Goal: Task Accomplishment & Management: Manage account settings

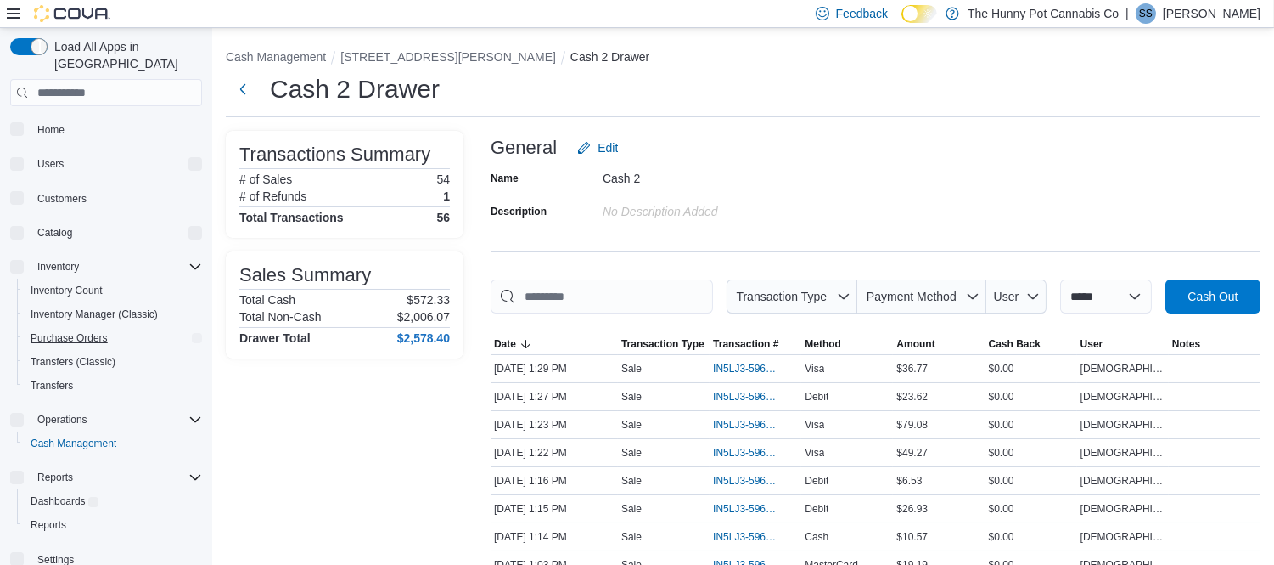
scroll to position [94, 0]
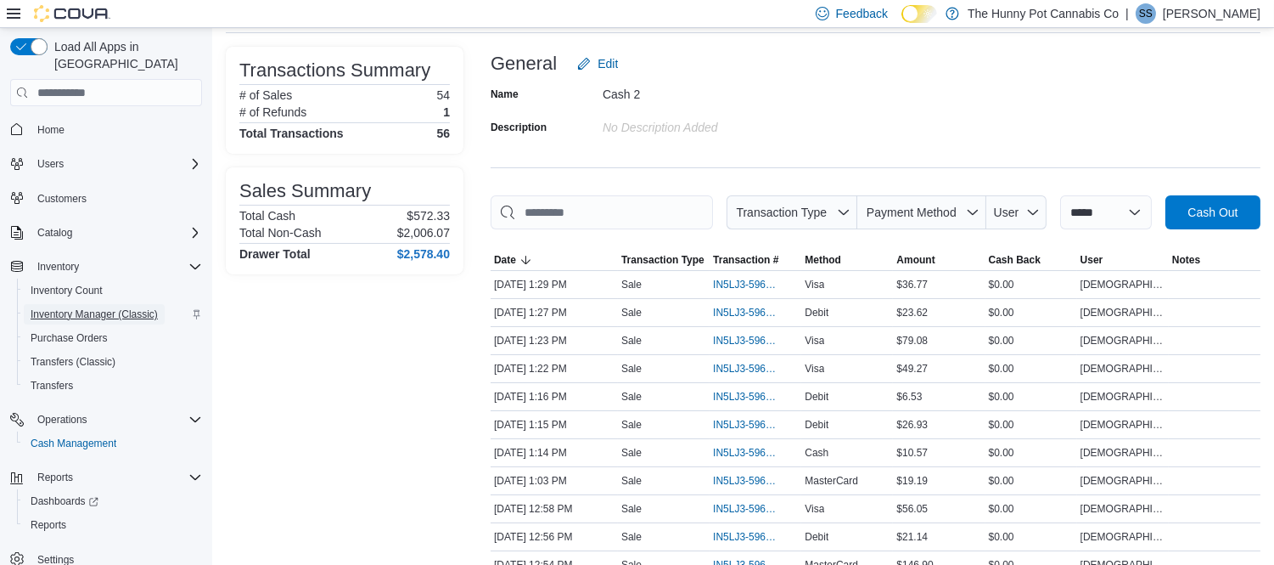
click at [93, 307] on span "Inventory Manager (Classic)" at bounding box center [94, 314] width 127 height 14
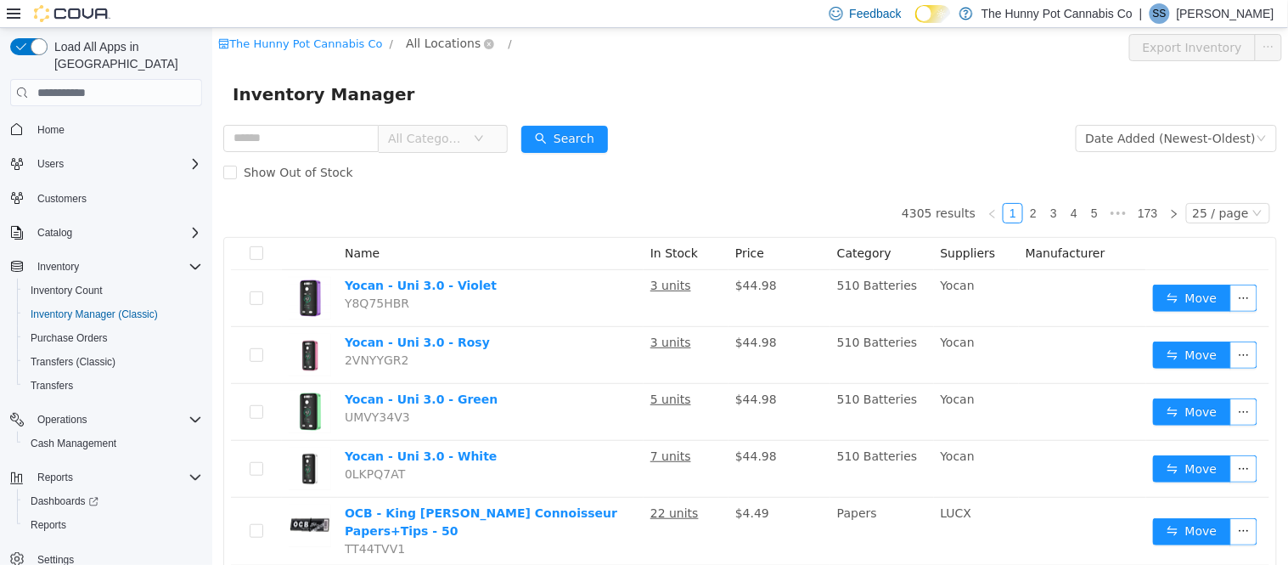
click at [437, 37] on span "All Locations" at bounding box center [442, 43] width 75 height 19
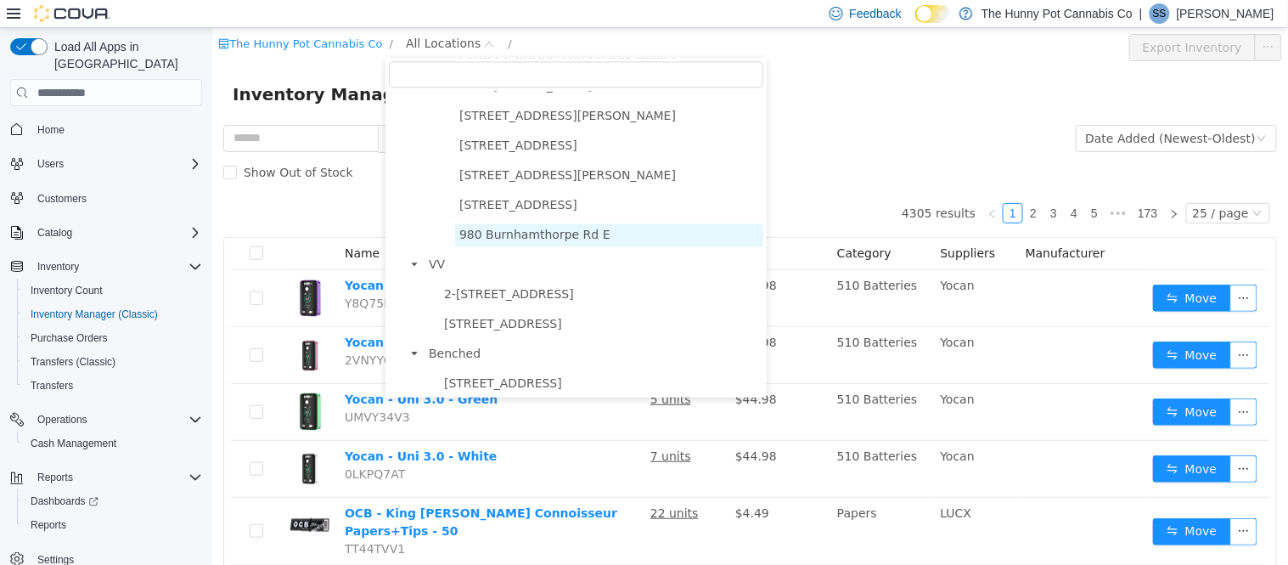
scroll to position [995, 0]
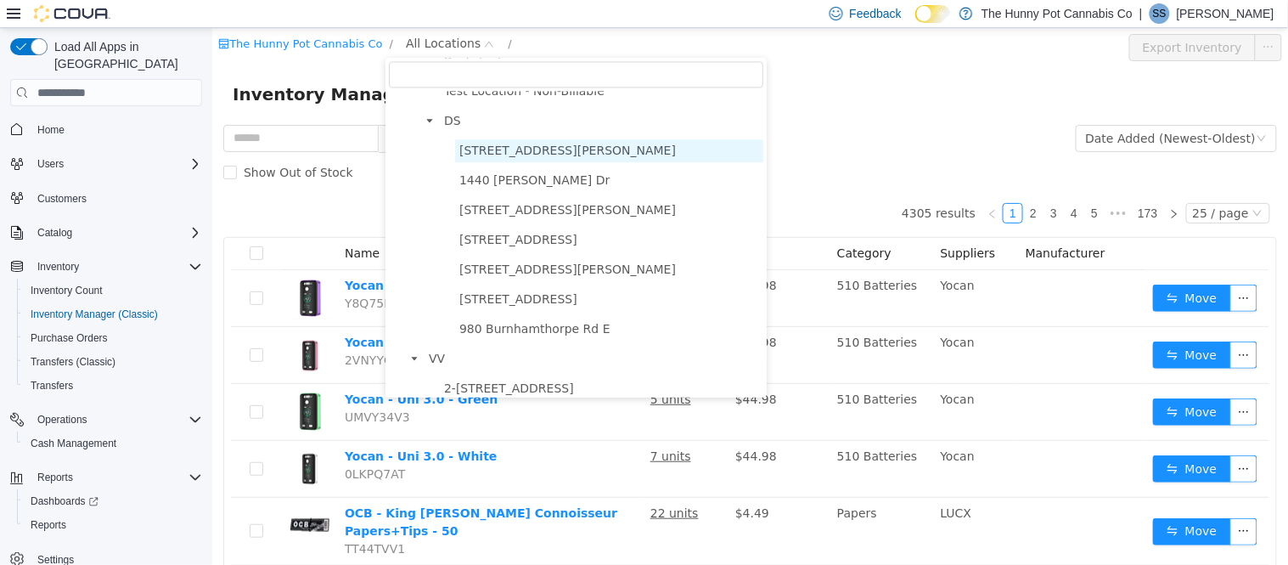
click at [515, 152] on span "[STREET_ADDRESS][PERSON_NAME]" at bounding box center [567, 150] width 217 height 14
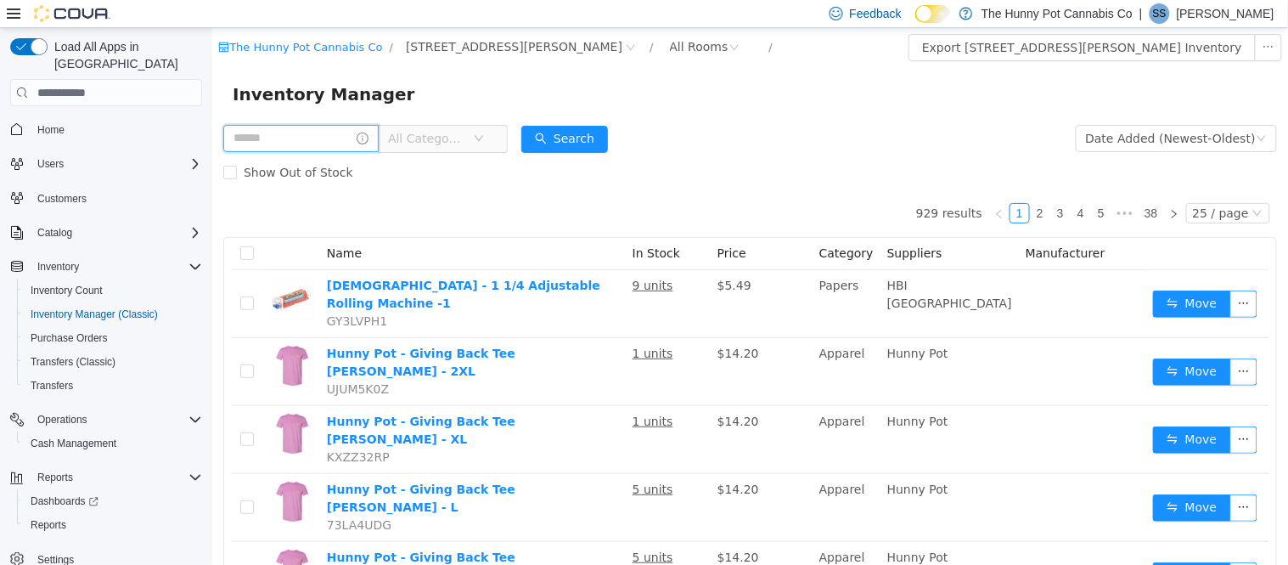
click at [295, 142] on input "text" at bounding box center [299, 138] width 155 height 27
type input "*******"
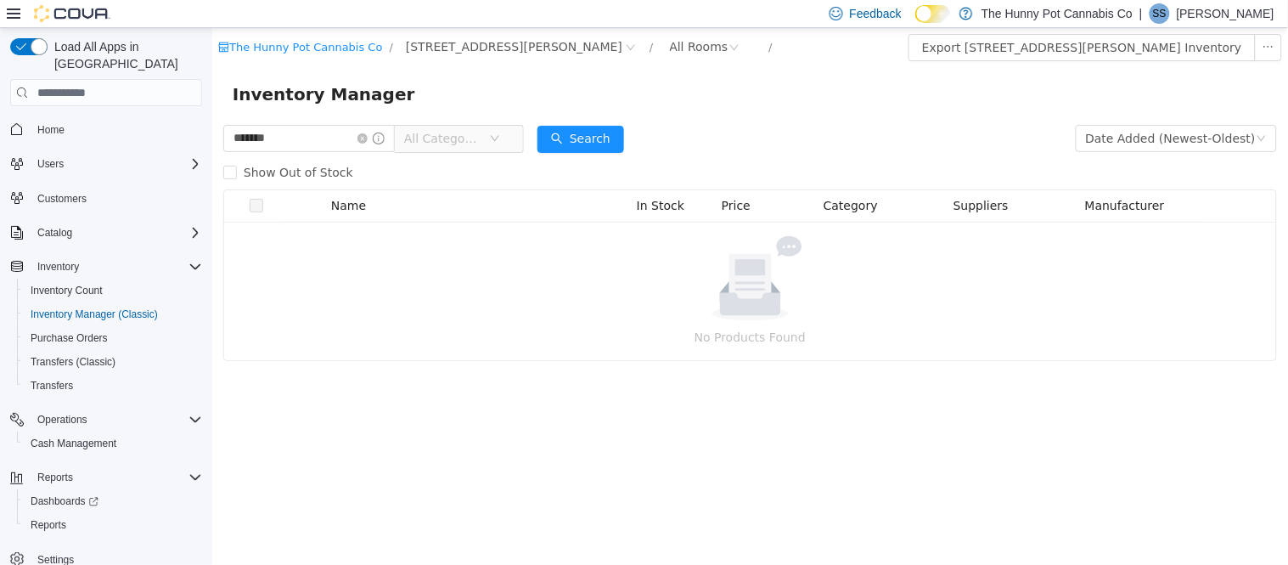
click at [443, 135] on span "All Categories" at bounding box center [441, 138] width 77 height 17
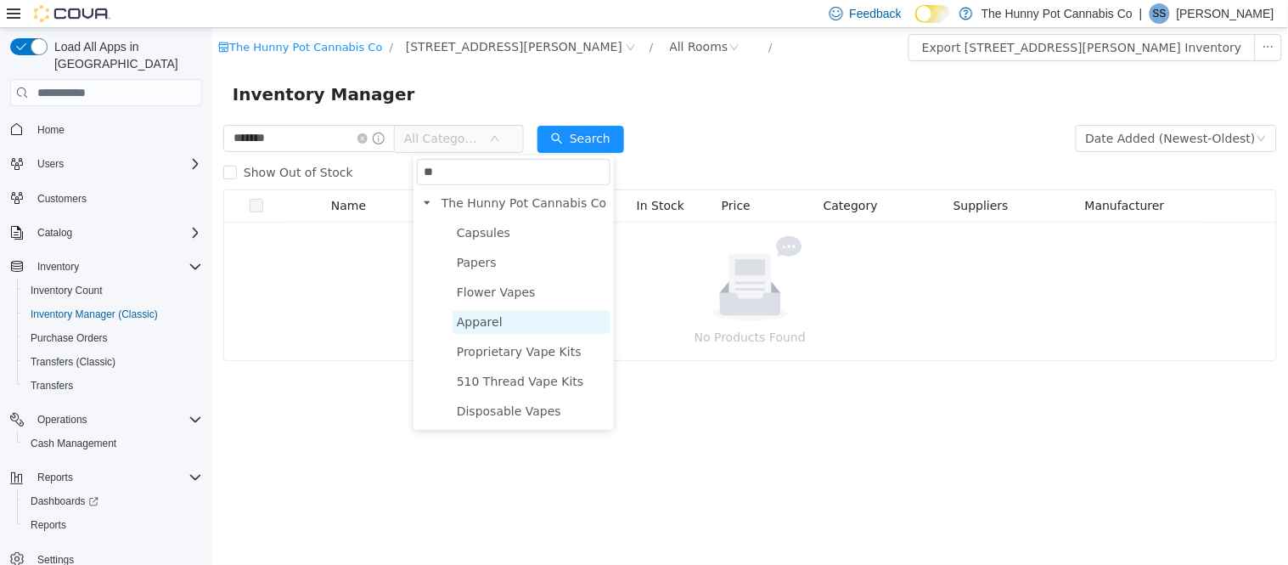
type input "**"
click at [477, 327] on span "Apparel" at bounding box center [479, 322] width 46 height 14
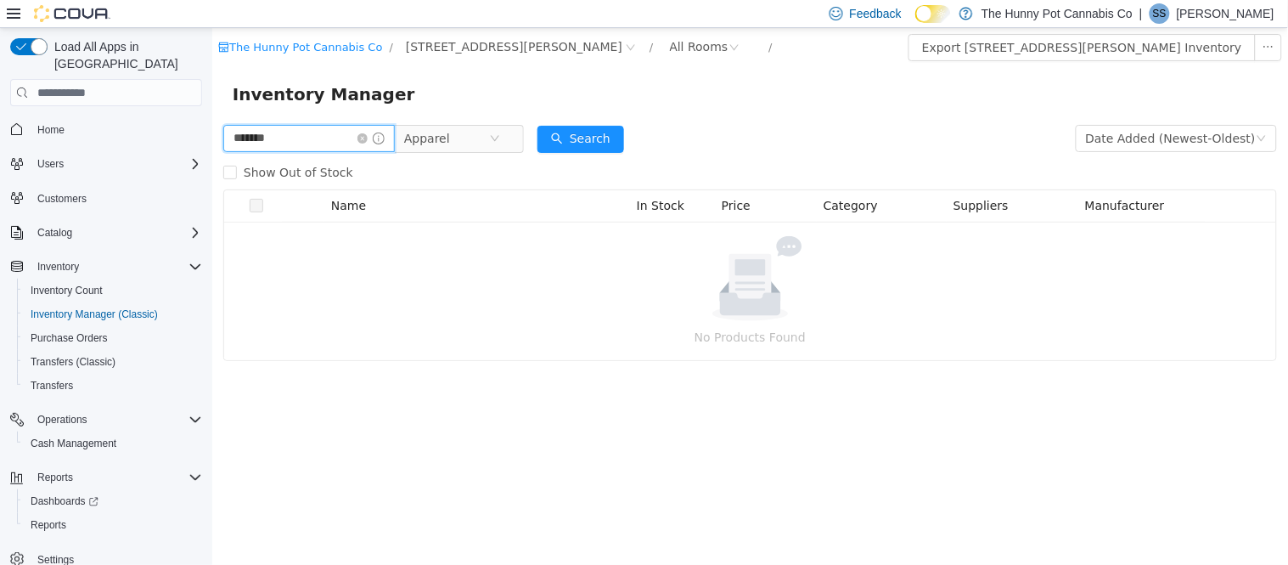
click at [341, 134] on input "*******" at bounding box center [308, 138] width 172 height 27
type input "******"
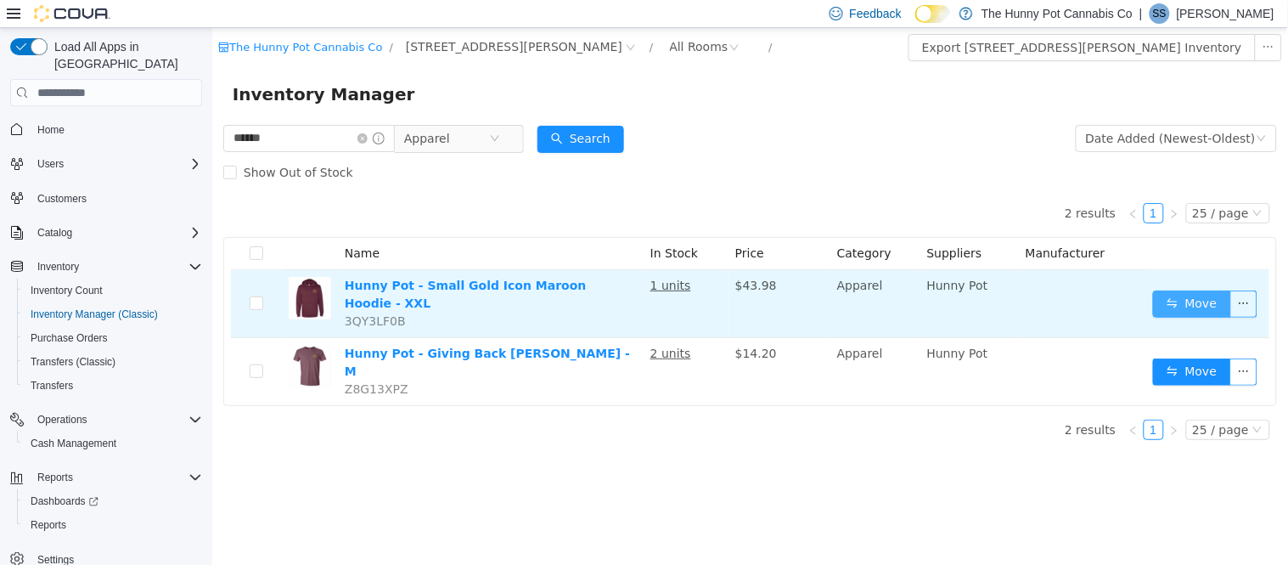
click at [1193, 298] on button "Move" at bounding box center [1191, 303] width 78 height 27
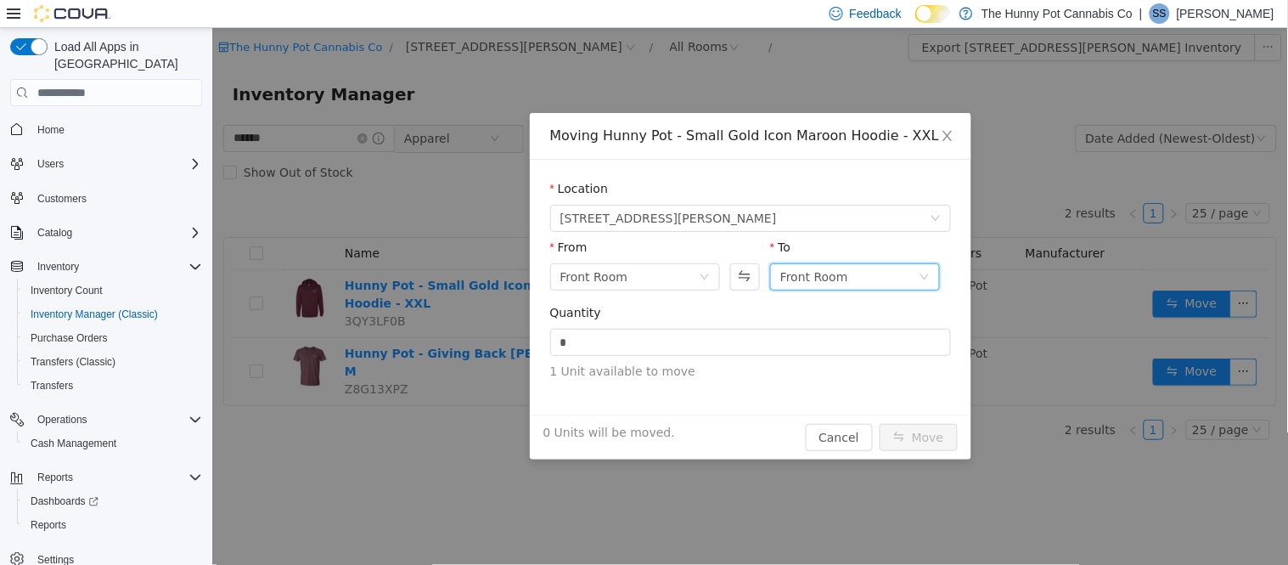
click at [820, 275] on div "Front Room" at bounding box center [813, 276] width 68 height 25
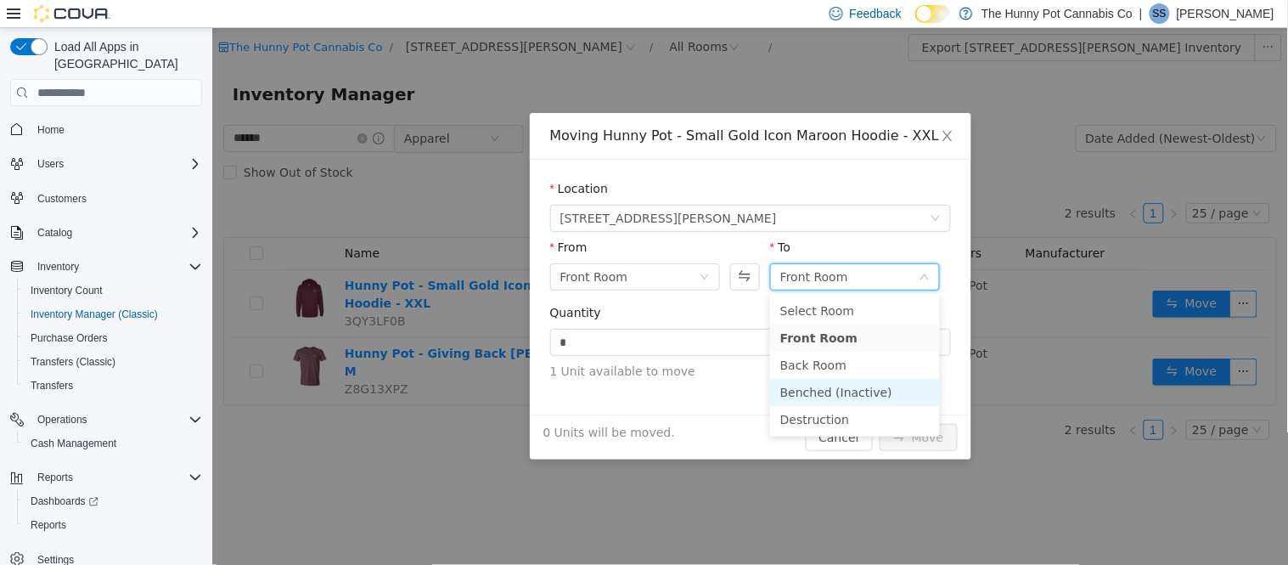
click at [796, 380] on li "Benched (Inactive)" at bounding box center [854, 392] width 170 height 27
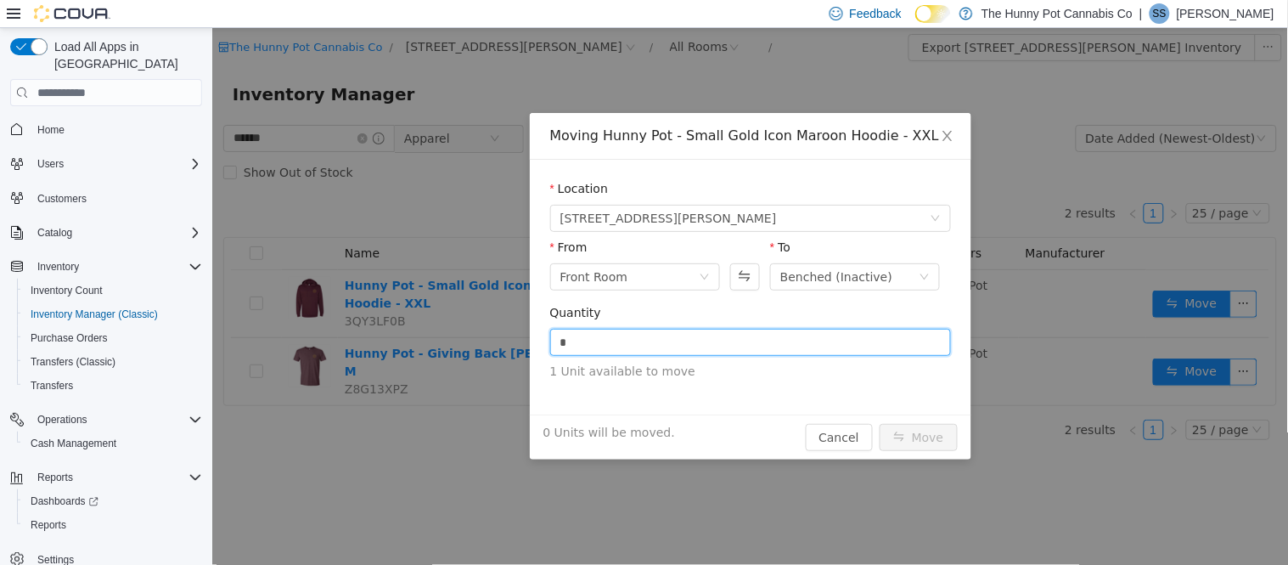
drag, startPoint x: 723, startPoint y: 346, endPoint x: 460, endPoint y: 308, distance: 265.1
click at [460, 308] on div "Moving Hunny Pot - Small Gold Icon Maroon Hoodie - XXL Location [STREET_ADDRESS…" at bounding box center [749, 296] width 1076 height 537
type input "*"
click at [933, 430] on button "Move" at bounding box center [918, 437] width 78 height 27
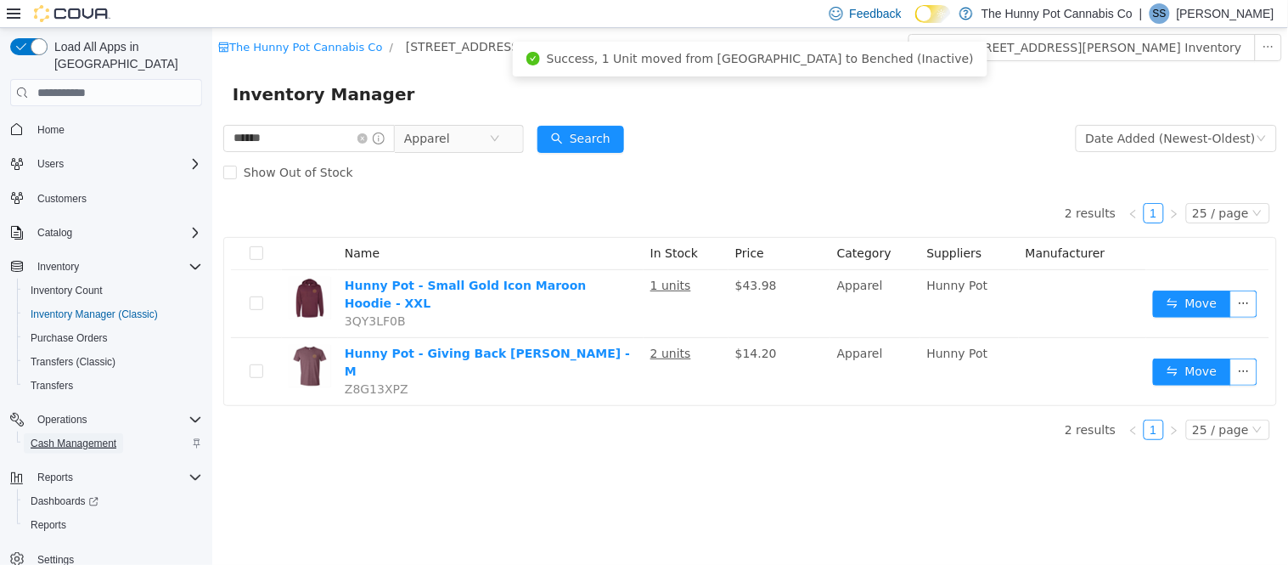
click at [63, 436] on span "Cash Management" at bounding box center [74, 443] width 86 height 14
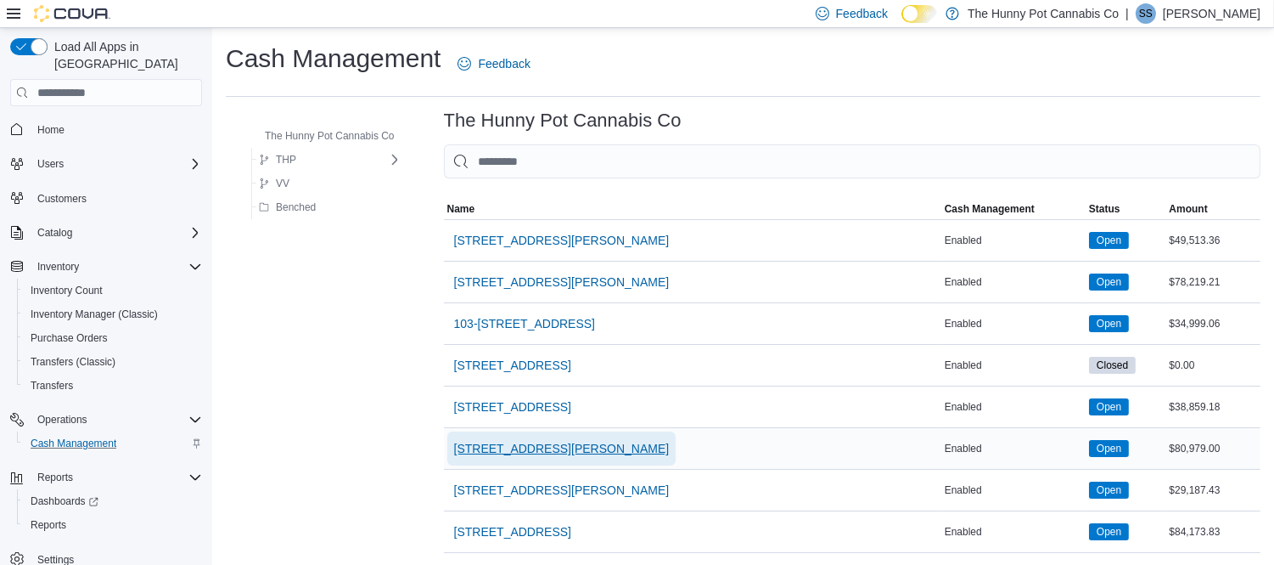
click at [526, 447] on span "[STREET_ADDRESS][PERSON_NAME]" at bounding box center [562, 448] width 216 height 17
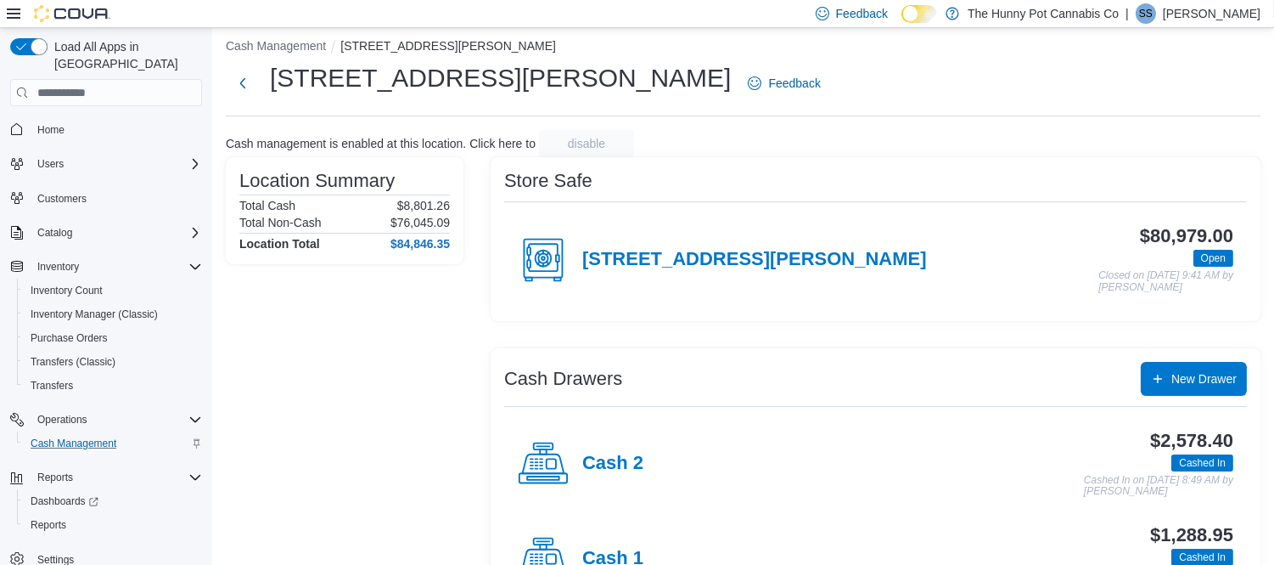
scroll to position [79, 0]
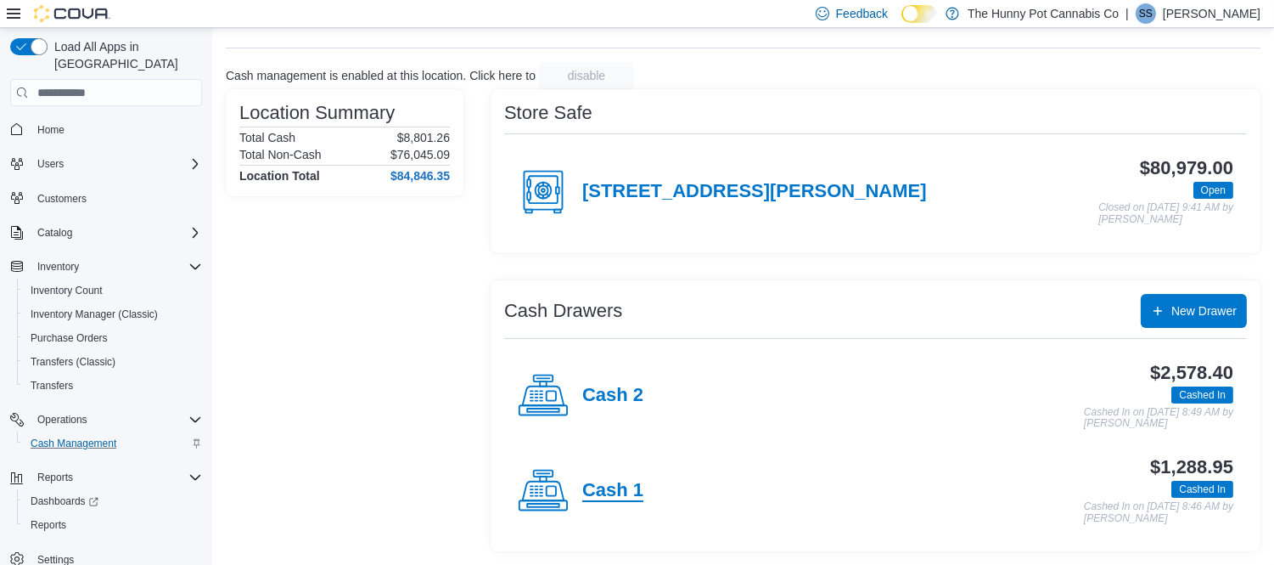
click at [623, 485] on h4 "Cash 1" at bounding box center [612, 491] width 61 height 22
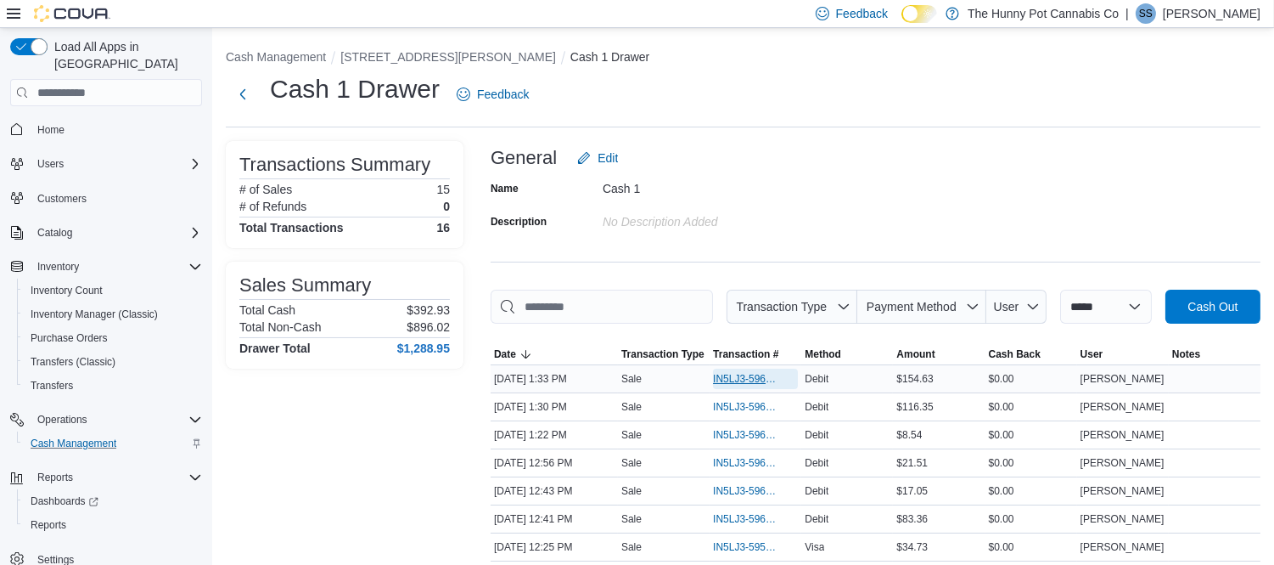
click at [767, 376] on span "IN5LJ3-5960491" at bounding box center [747, 379] width 68 height 14
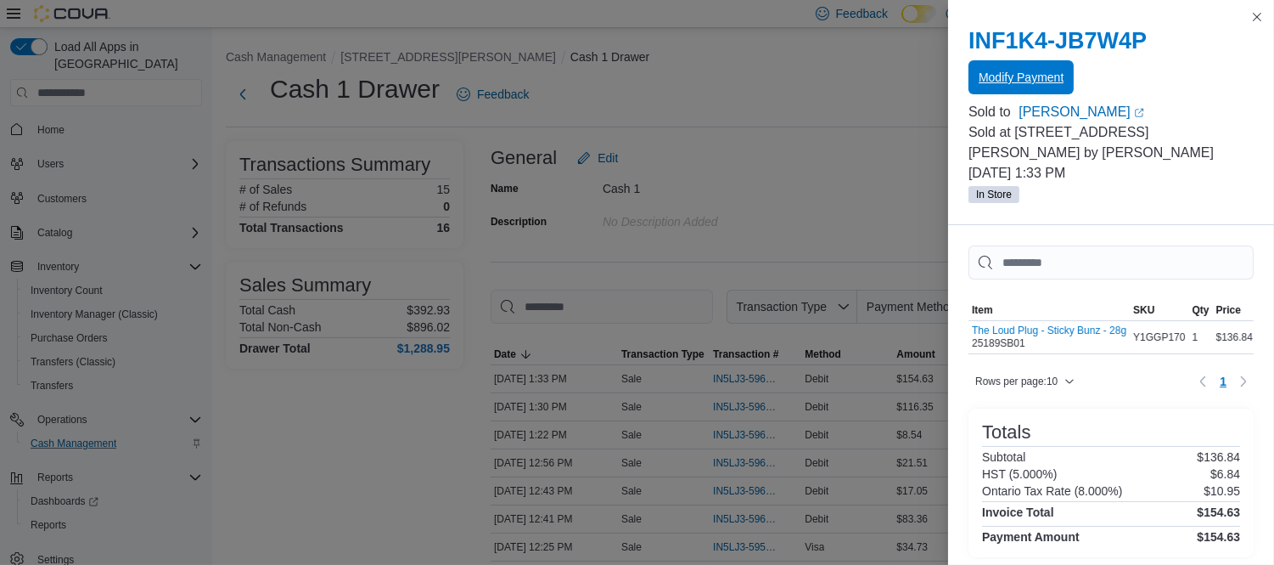
click at [1022, 76] on span "Modify Payment" at bounding box center [1021, 77] width 85 height 17
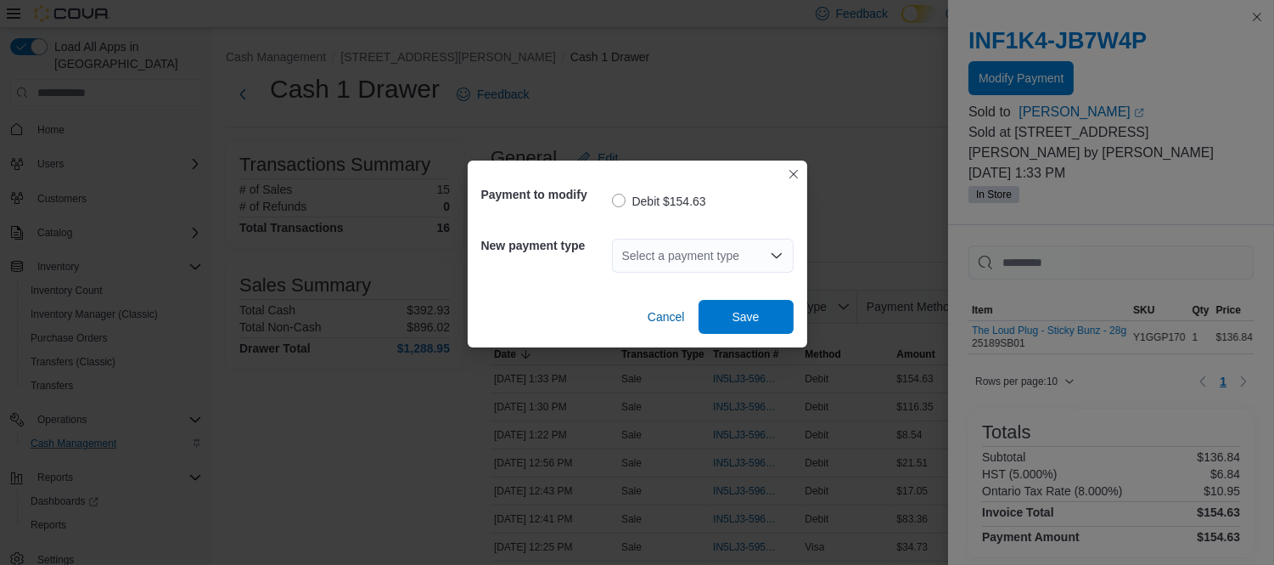
click at [695, 257] on div "Select a payment type" at bounding box center [703, 256] width 182 height 34
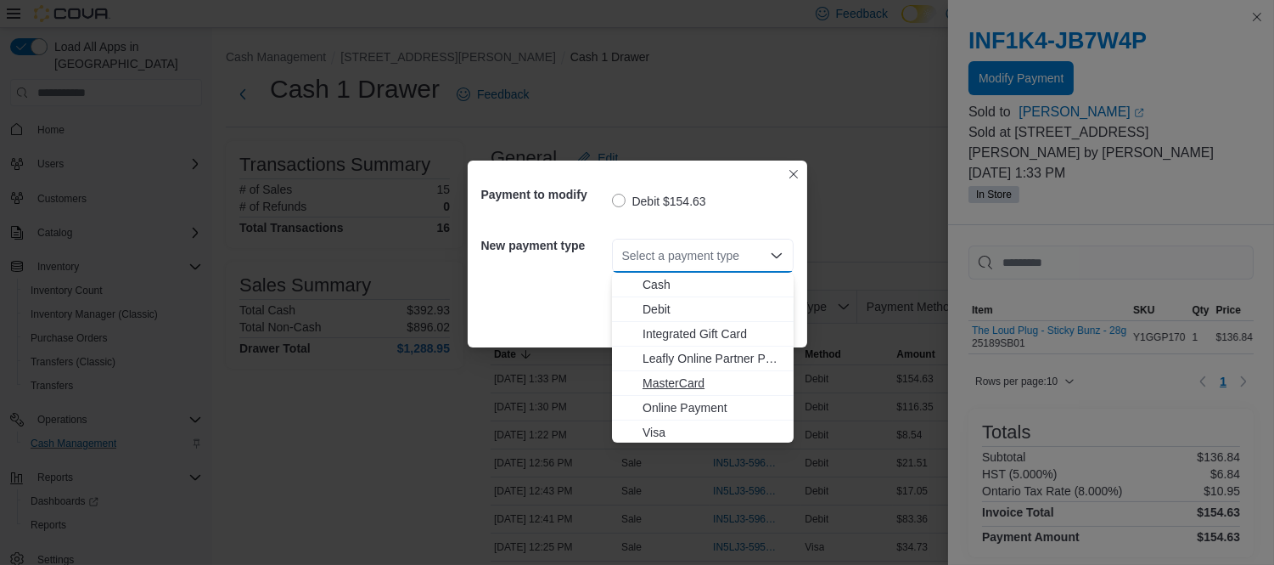
click at [690, 374] on span "MasterCard" at bounding box center [713, 382] width 141 height 17
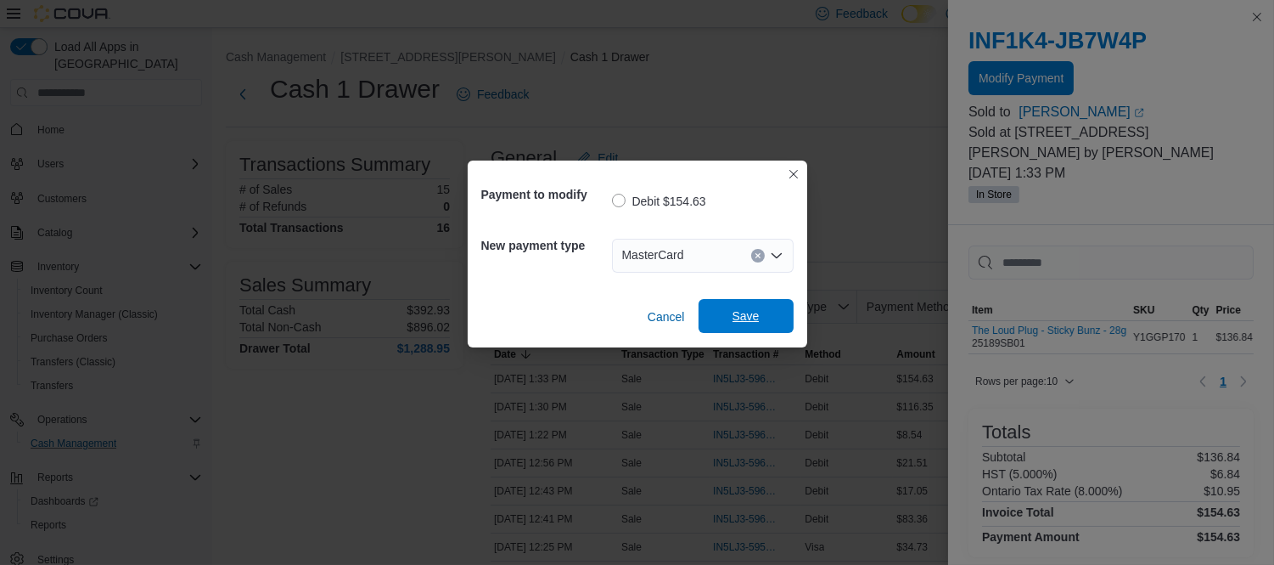
click at [748, 311] on span "Save" at bounding box center [746, 315] width 27 height 17
